Goal: Find specific page/section: Find specific page/section

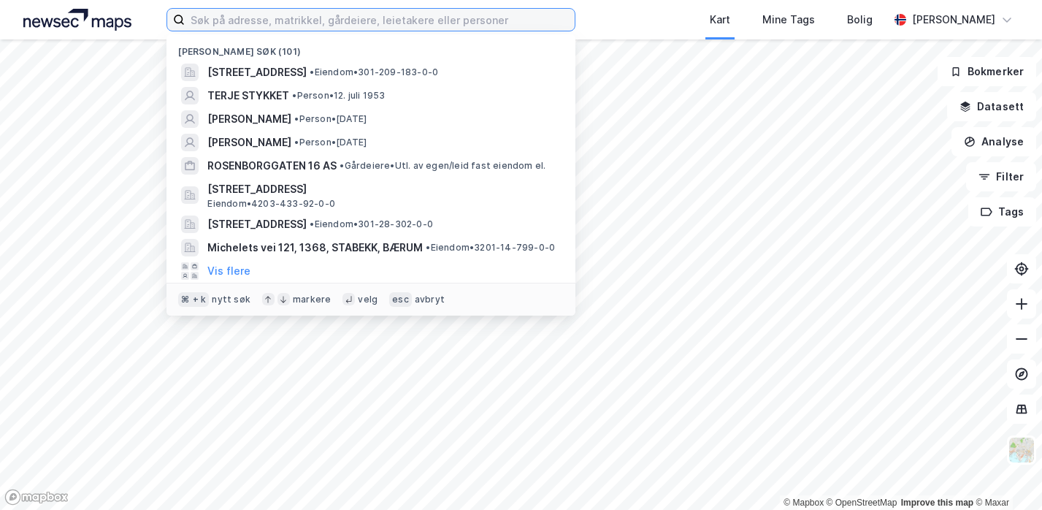
click at [234, 20] on input at bounding box center [380, 20] width 390 height 22
paste input "[PERSON_NAME] AS"
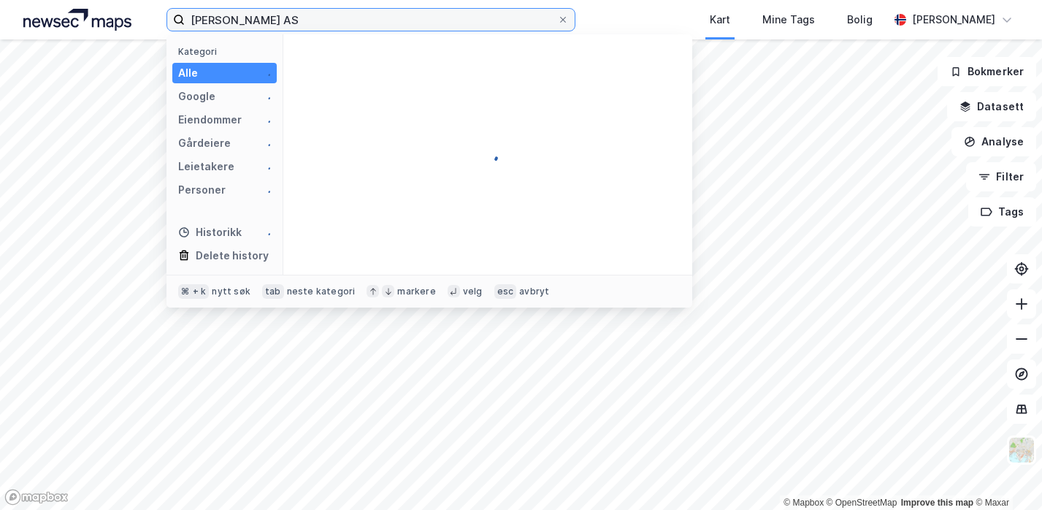
type input "[PERSON_NAME] AS"
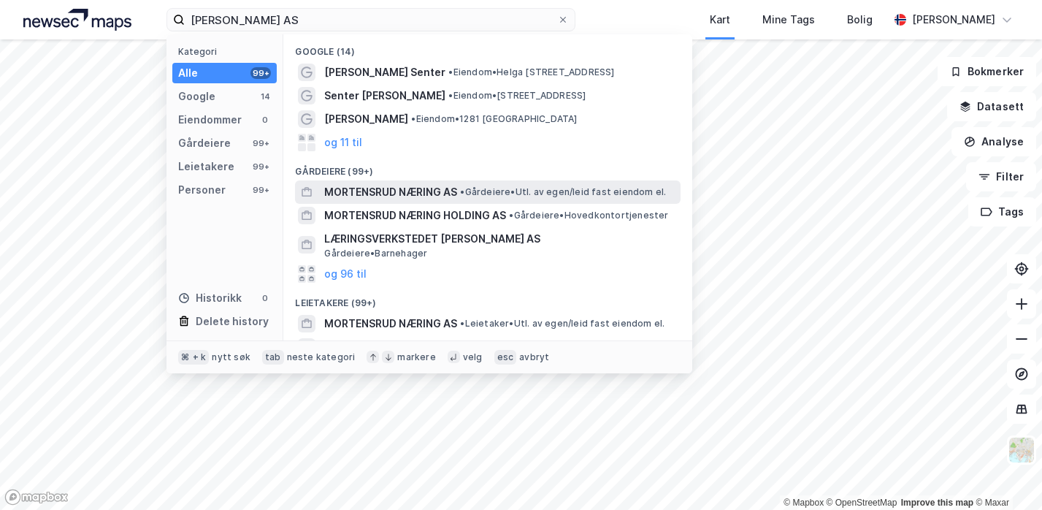
click at [369, 189] on span "MORTENSRUD NÆRING AS" at bounding box center [390, 192] width 133 height 18
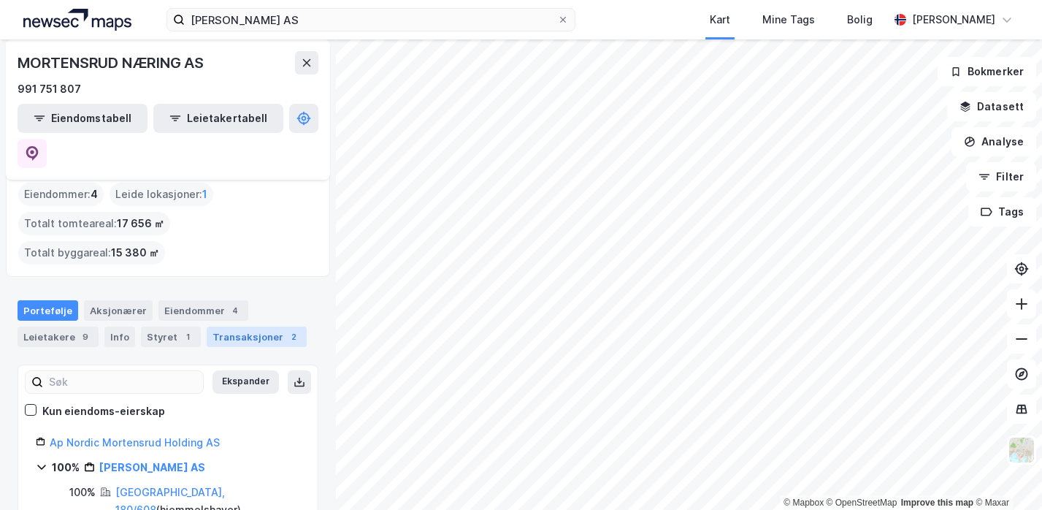
scroll to position [28, 0]
